Goal: Task Accomplishment & Management: Manage account settings

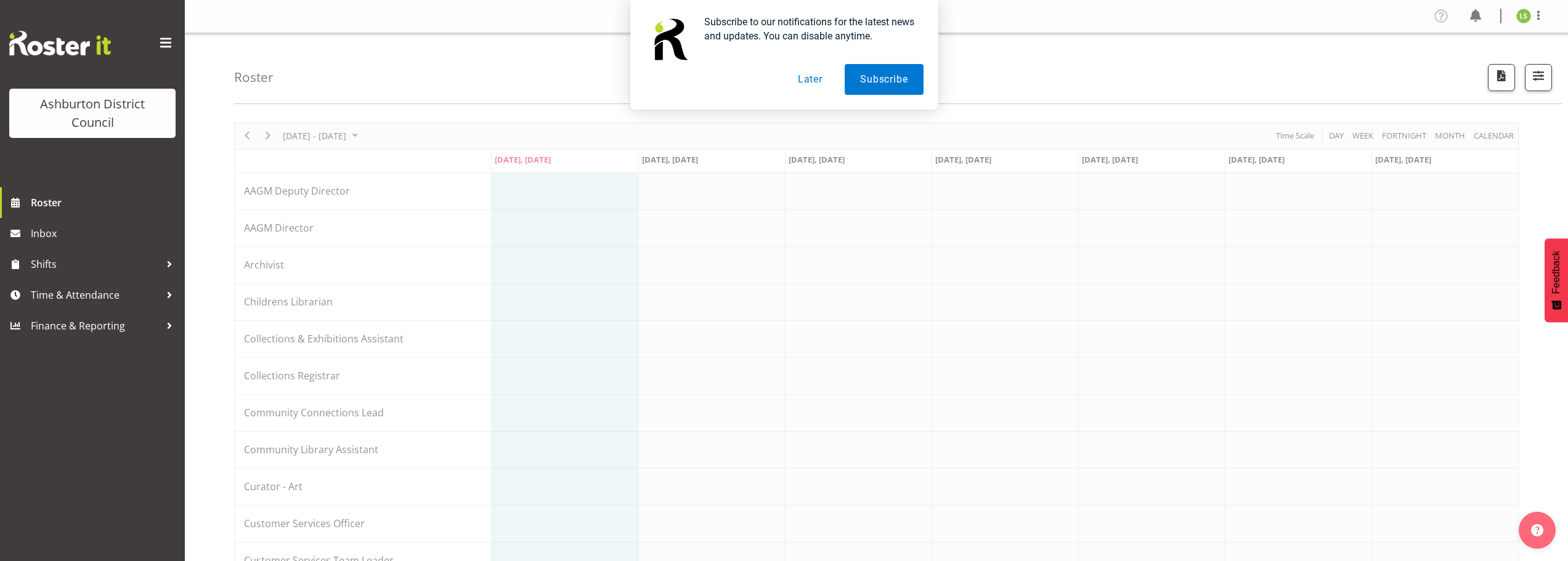
click at [828, 82] on button "Later" at bounding box center [811, 80] width 56 height 31
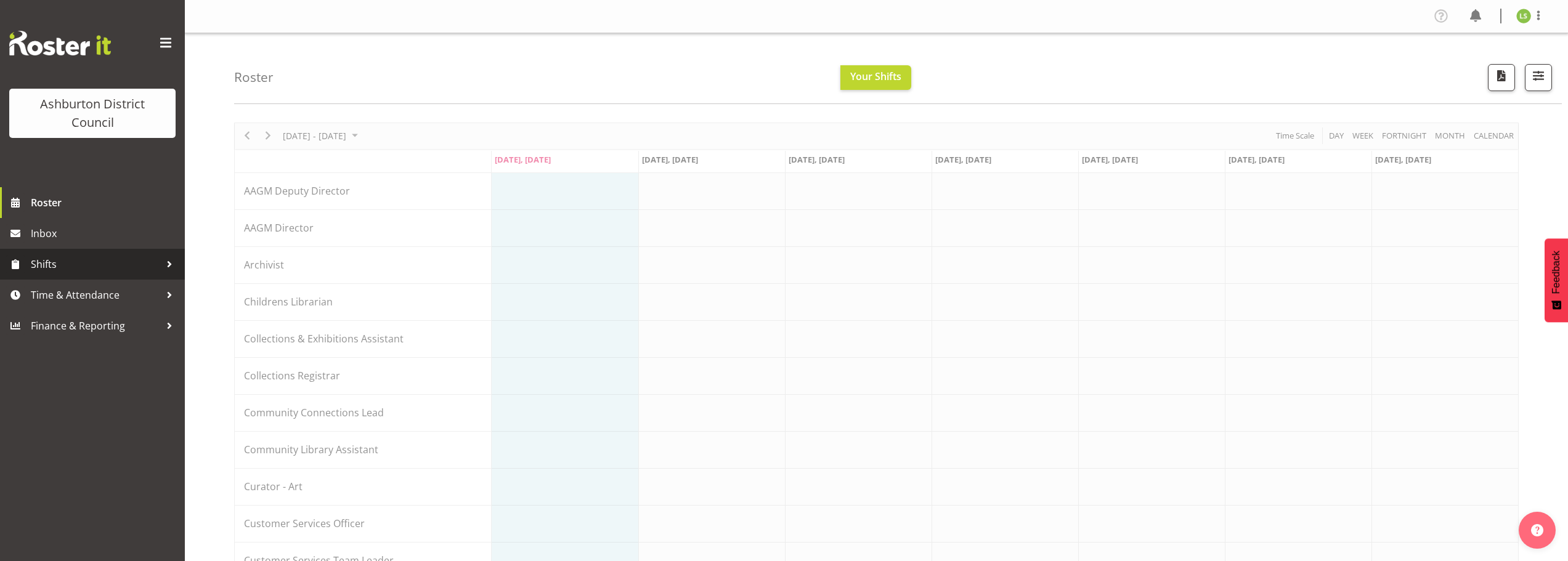
click at [66, 259] on span "Shifts" at bounding box center [96, 264] width 130 height 19
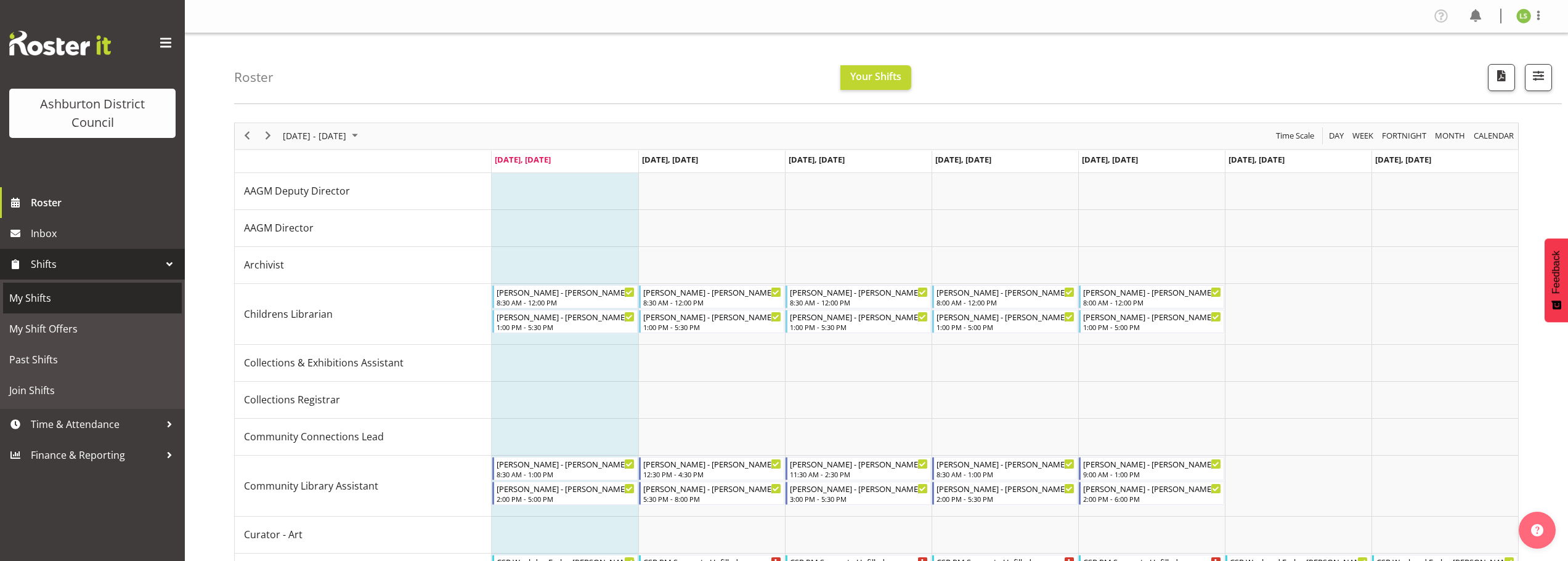
click at [75, 301] on span "My Shifts" at bounding box center [92, 298] width 167 height 19
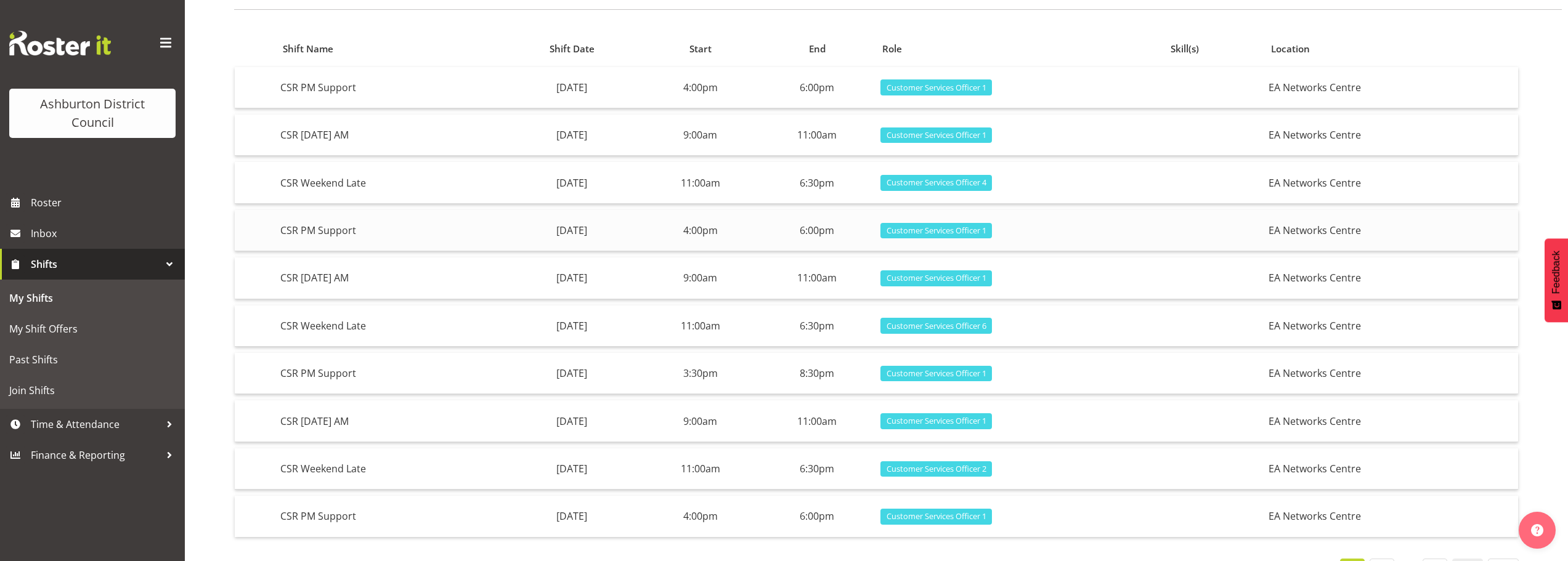
scroll to position [123, 0]
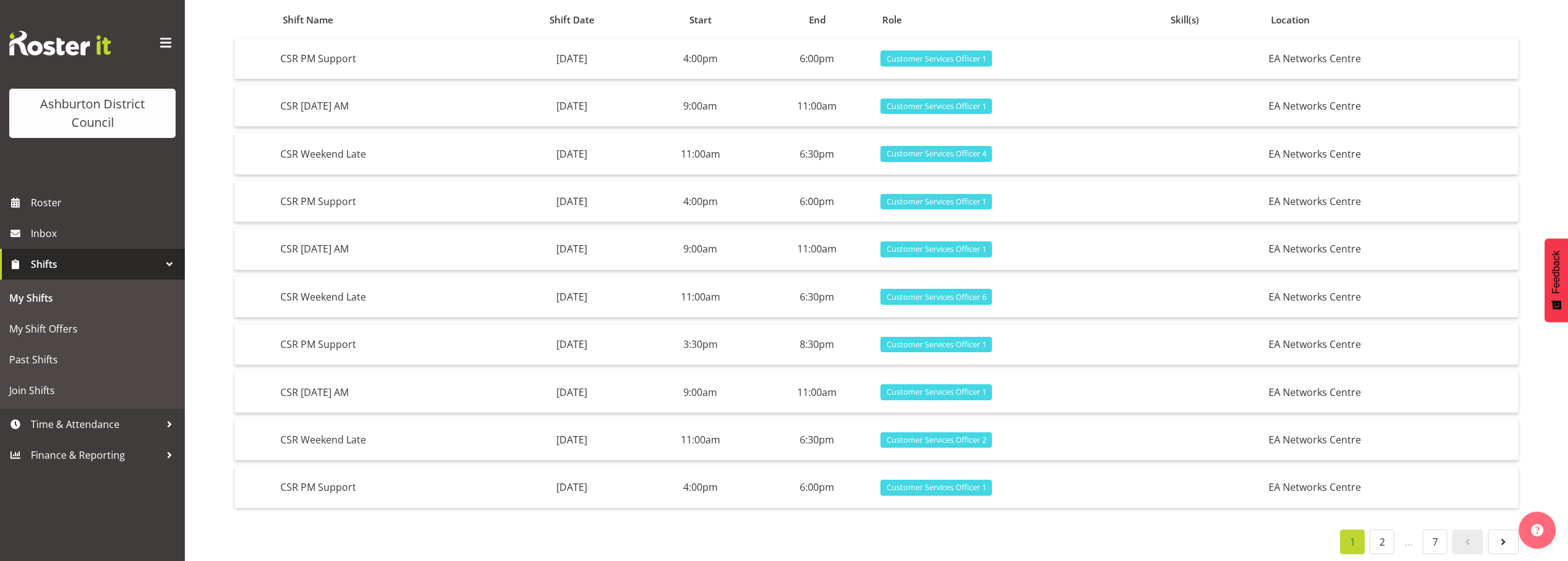
click at [1394, 550] on li "2" at bounding box center [1382, 542] width 30 height 25
click at [1385, 539] on link "2" at bounding box center [1382, 542] width 25 height 25
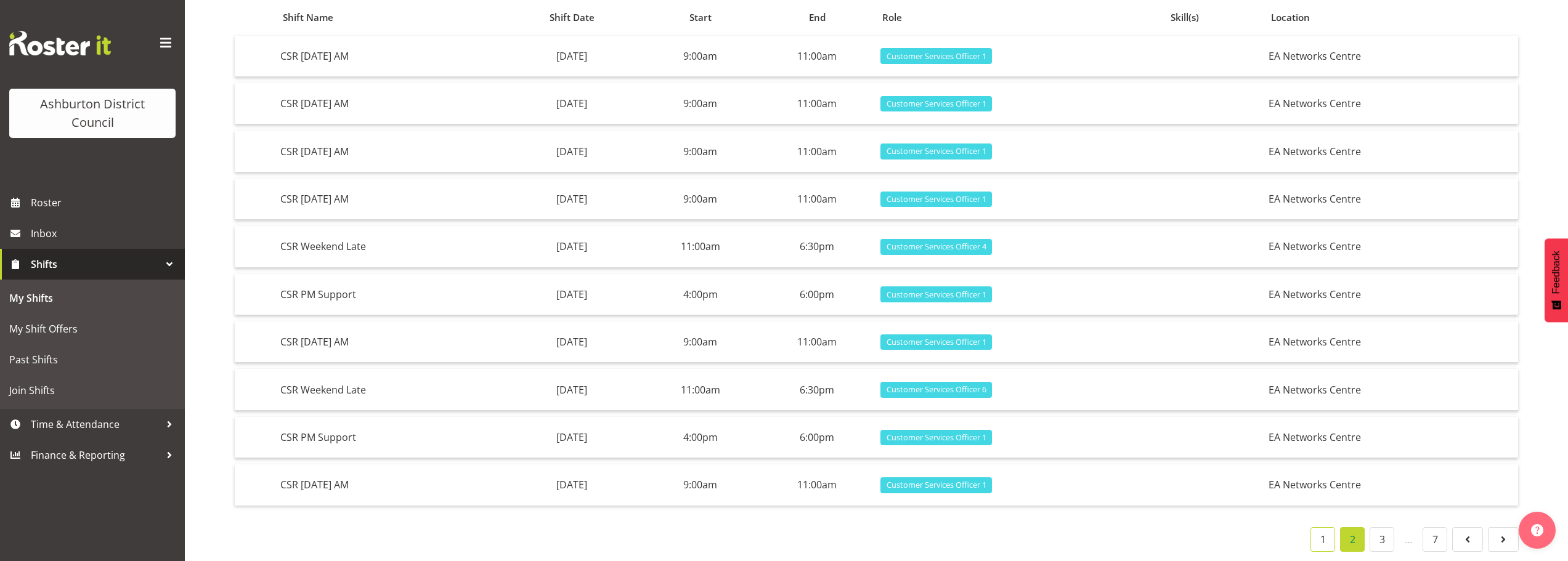
click at [1322, 532] on link "1" at bounding box center [1323, 540] width 25 height 25
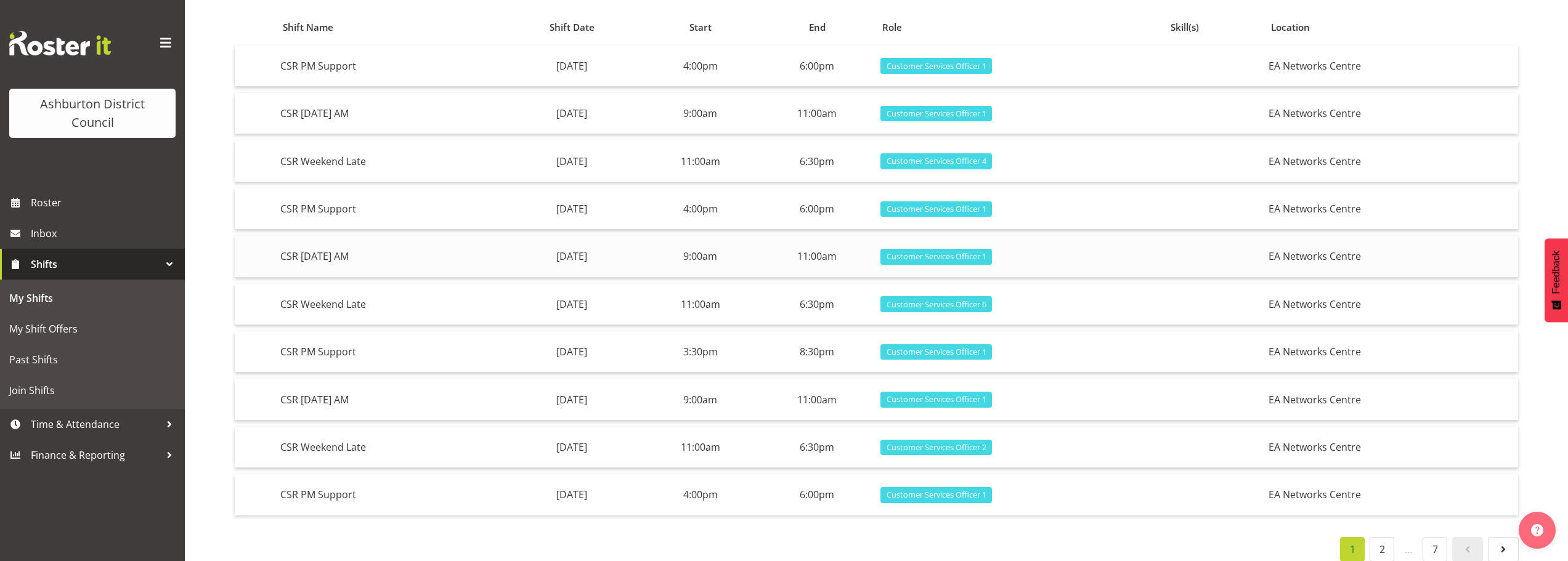
scroll to position [0, 0]
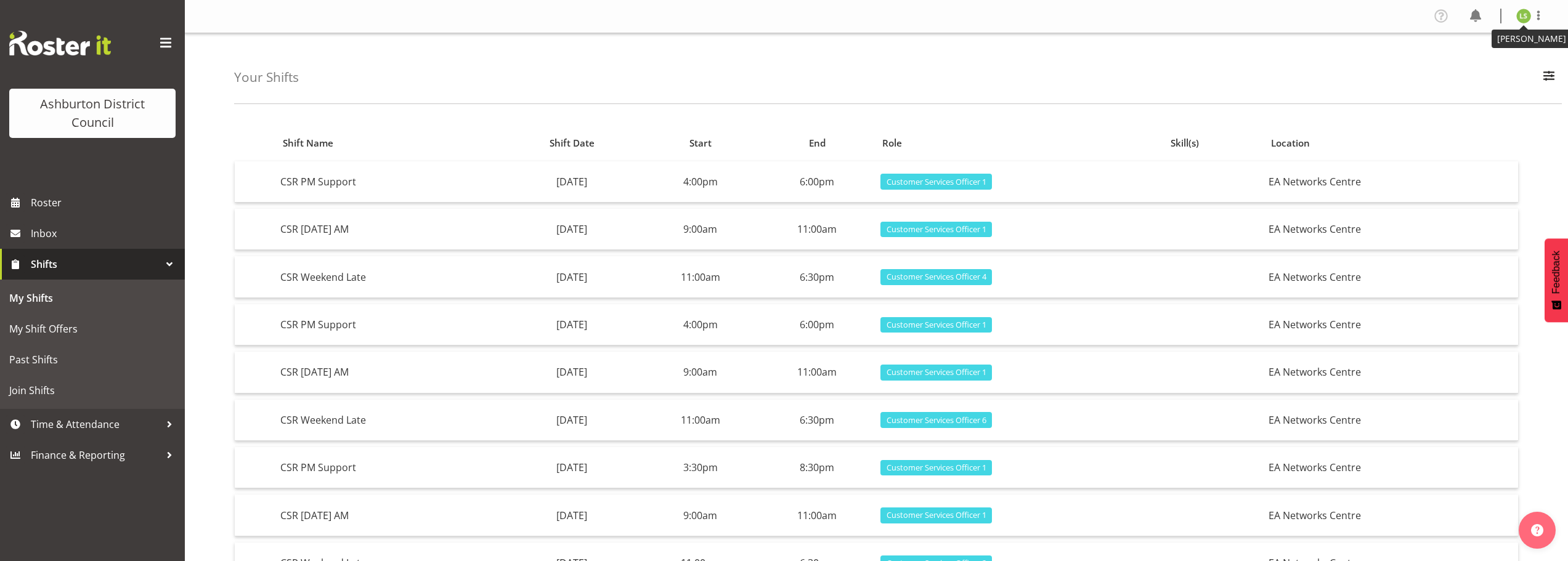
click at [1530, 18] on img at bounding box center [1524, 16] width 15 height 15
click at [1488, 66] on link "Log Out" at bounding box center [1487, 64] width 118 height 22
